Goal: Obtain resource: Download file/media

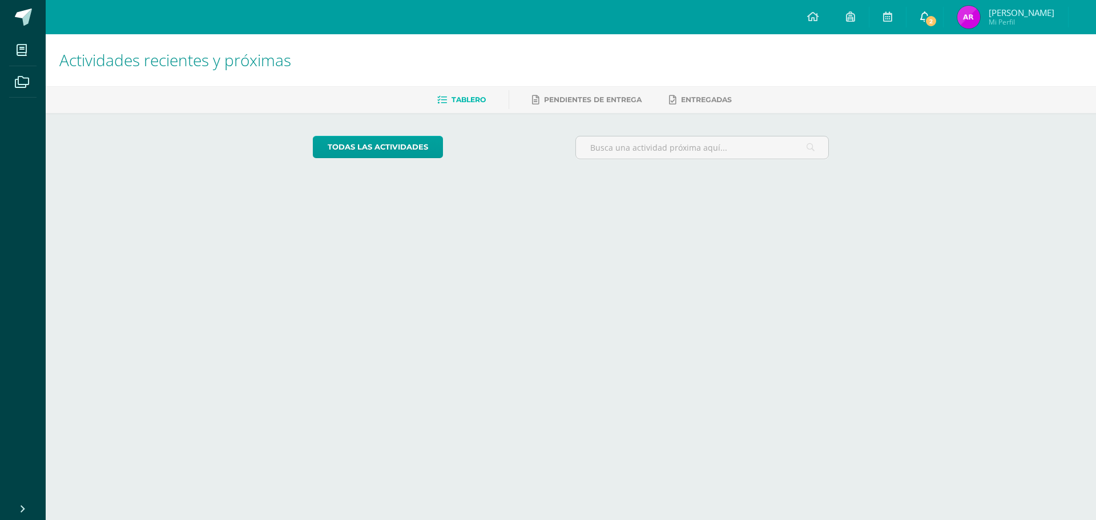
click at [937, 22] on span "2" at bounding box center [931, 21] width 13 height 13
click at [936, 16] on link "Amanda Lucía Mi Perfil" at bounding box center [986, 17] width 124 height 34
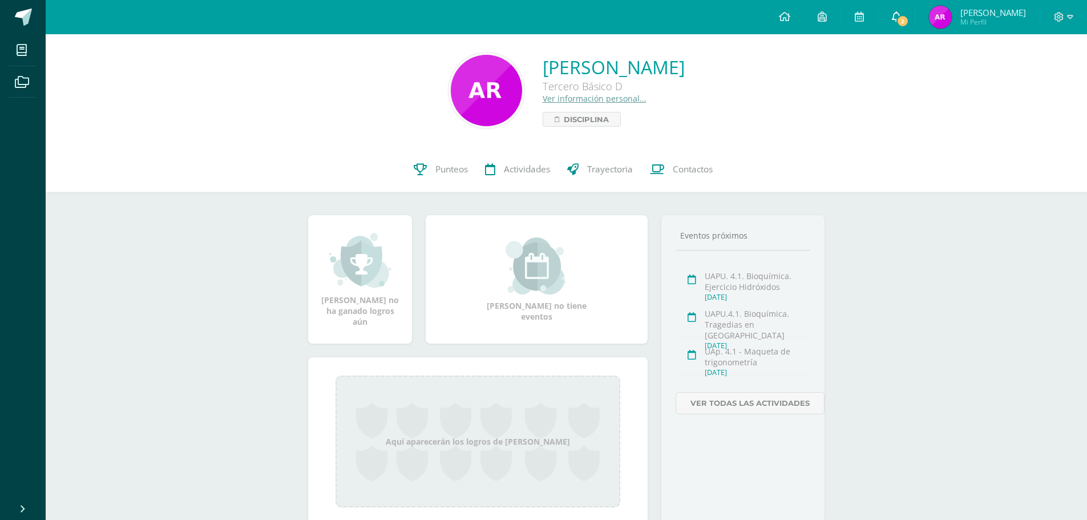
click at [909, 19] on span "2" at bounding box center [903, 21] width 13 height 13
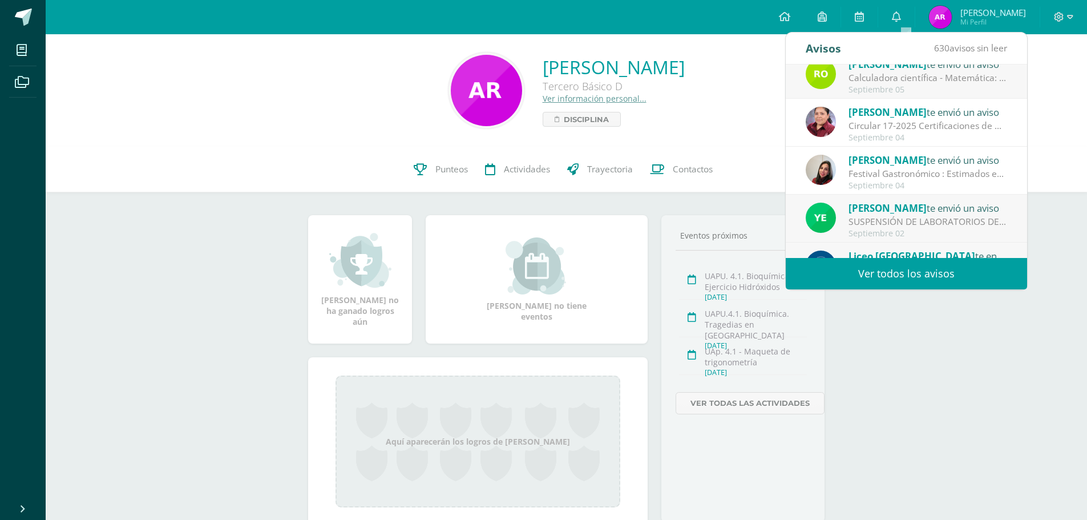
scroll to position [114, 0]
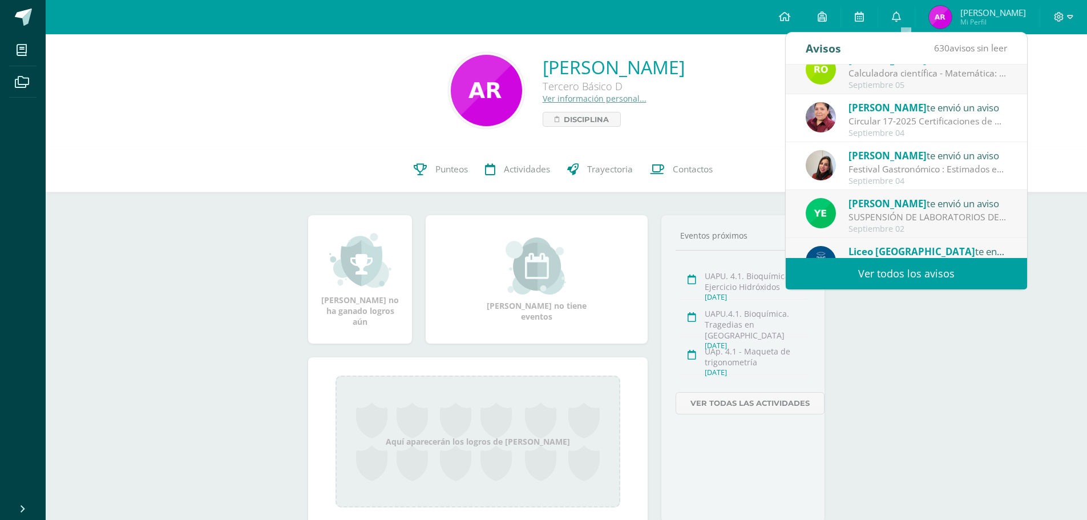
click at [951, 116] on div "Circular 17-2025 Certificaciones de nacimiento: Buenos días estimados padres de…" at bounding box center [928, 121] width 159 height 13
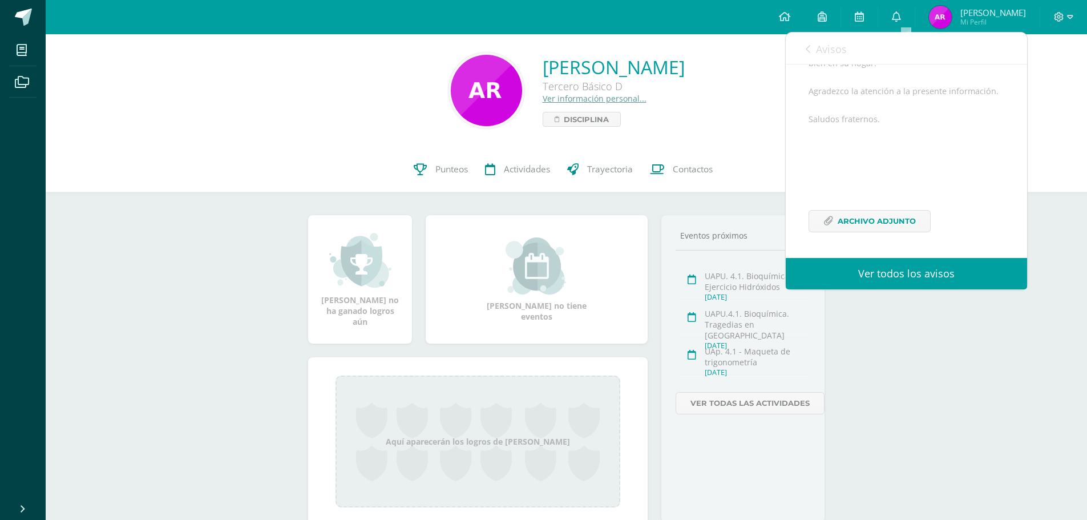
scroll to position [153, 0]
click at [885, 218] on span "Archivo Adjunto" at bounding box center [877, 221] width 78 height 21
